Goal: Task Accomplishment & Management: Complete application form

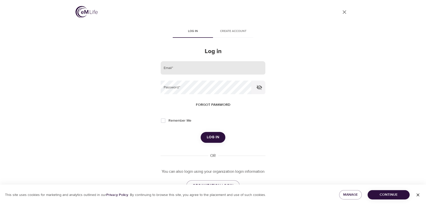
click at [179, 68] on input "email" at bounding box center [213, 68] width 105 height 14
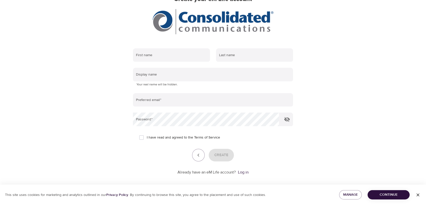
scroll to position [56, 0]
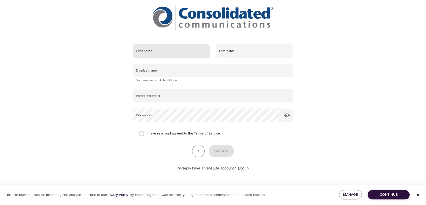
click at [156, 55] on input "text" at bounding box center [171, 51] width 77 height 14
type input "[PERSON_NAME]"
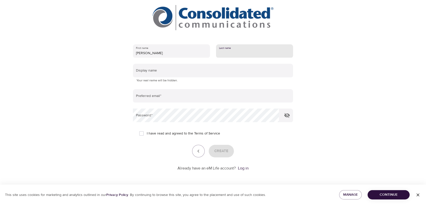
click at [236, 50] on input "text" at bounding box center [254, 51] width 77 height 14
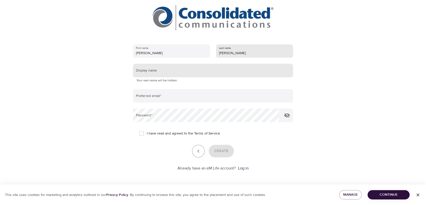
type input "[PERSON_NAME]"
click at [195, 70] on input "text" at bounding box center [213, 71] width 160 height 14
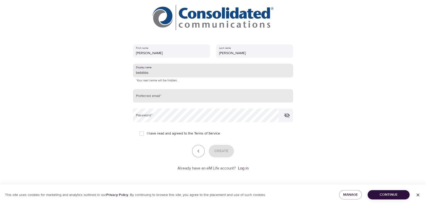
type input "bebibbs"
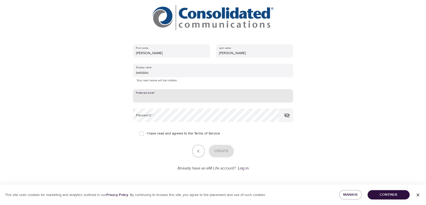
click at [140, 90] on input "email" at bounding box center [213, 96] width 160 height 14
type input "[PERSON_NAME][EMAIL_ADDRESS][DOMAIN_NAME]"
click at [261, 138] on div "I have read and agreed to the Terms of Service" at bounding box center [213, 133] width 148 height 11
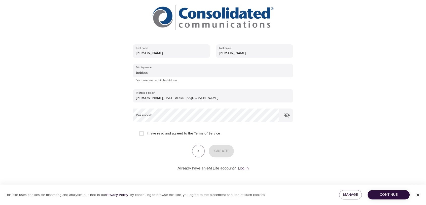
click at [255, 131] on div "I have read and agreed to the Terms of Service" at bounding box center [213, 133] width 148 height 11
click at [183, 134] on span "I have read and agreed to the Terms of Service" at bounding box center [183, 133] width 73 height 5
click at [147, 134] on input "I have read and agreed to the Terms of Service" at bounding box center [141, 133] width 11 height 11
checkbox input "true"
click at [219, 150] on span "Create" at bounding box center [221, 151] width 14 height 7
